Goal: Check status: Check status

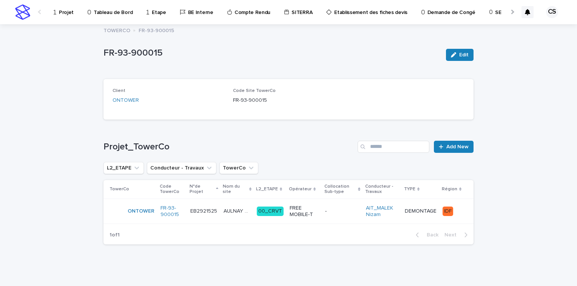
click at [212, 209] on p "EB2921525" at bounding box center [204, 210] width 28 height 8
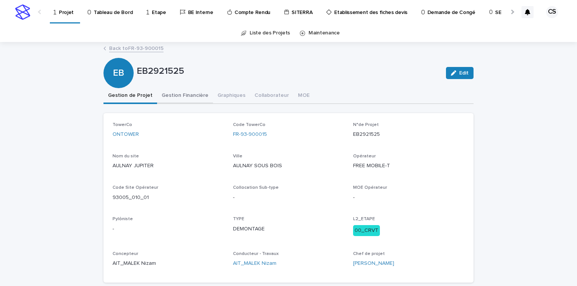
click at [186, 92] on button "Gestion Financière" at bounding box center [185, 96] width 56 height 16
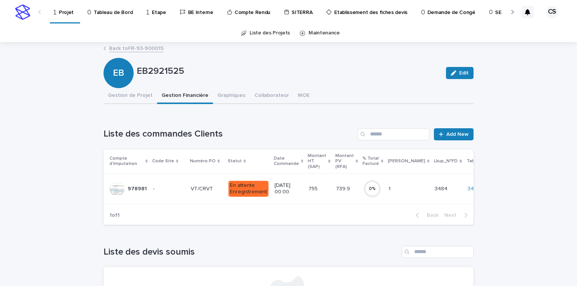
click at [198, 188] on p "VT/CRVT" at bounding box center [203, 188] width 24 height 8
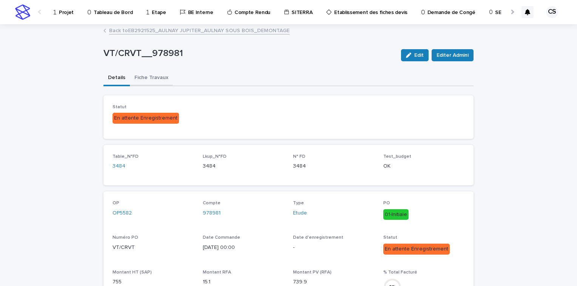
click at [158, 79] on button "Fiche Travaux" at bounding box center [151, 78] width 43 height 16
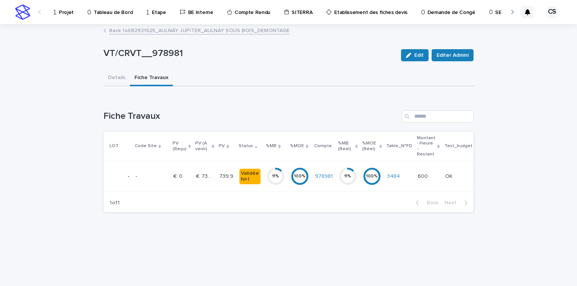
click at [190, 175] on td "€  0 €  0" at bounding box center [181, 176] width 23 height 31
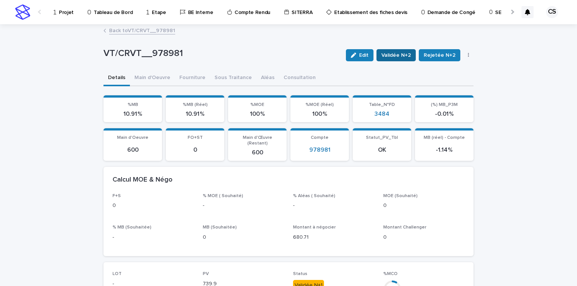
click at [401, 52] on span "Validée N+2" at bounding box center [396, 55] width 29 height 8
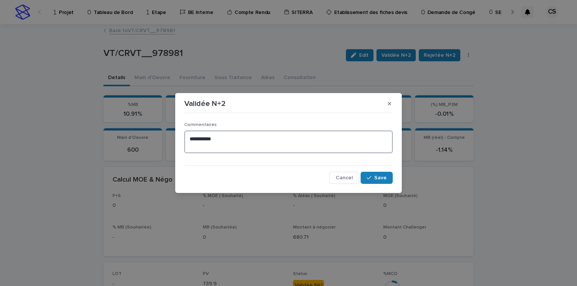
click at [302, 147] on textarea "**********" at bounding box center [288, 141] width 209 height 23
click at [372, 175] on icon "button" at bounding box center [369, 177] width 5 height 5
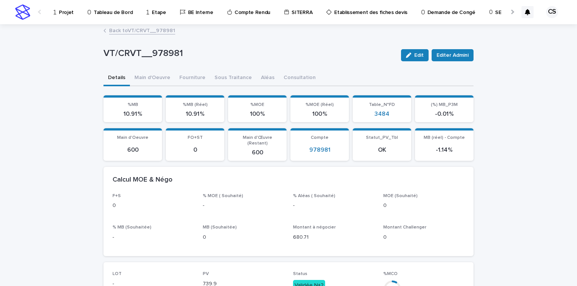
click at [159, 33] on link "Back to VT/CRVT__978981" at bounding box center [142, 30] width 66 height 9
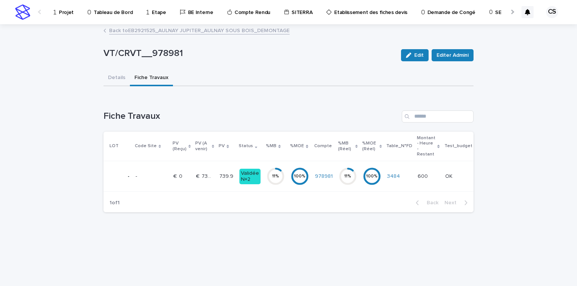
click at [160, 29] on link "Back to EB2921525_AULNAY JUPITER_AULNAY SOUS BOIS_DEMONTAGE" at bounding box center [199, 30] width 181 height 9
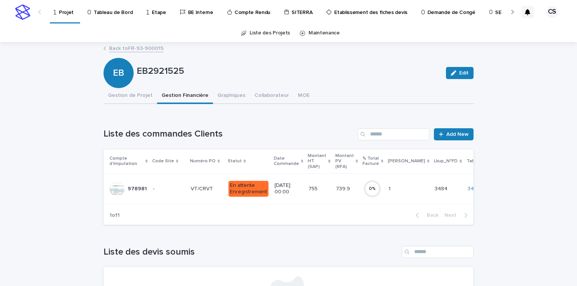
click at [68, 18] on link "Projet" at bounding box center [65, 11] width 24 height 22
